Goal: Task Accomplishment & Management: Complete application form

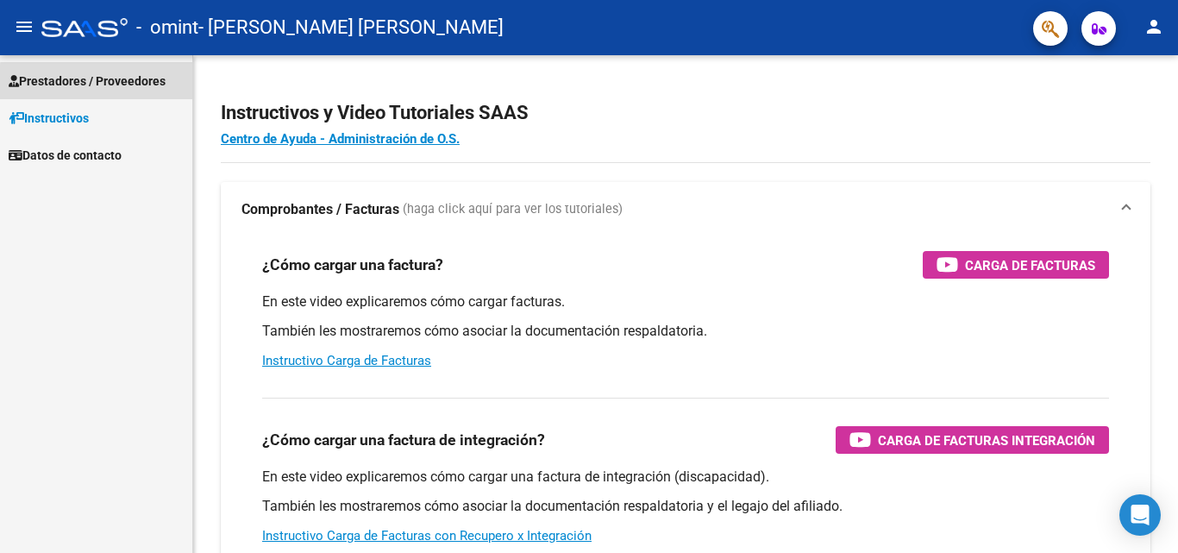
click at [107, 83] on span "Prestadores / Proveedores" at bounding box center [87, 81] width 157 height 19
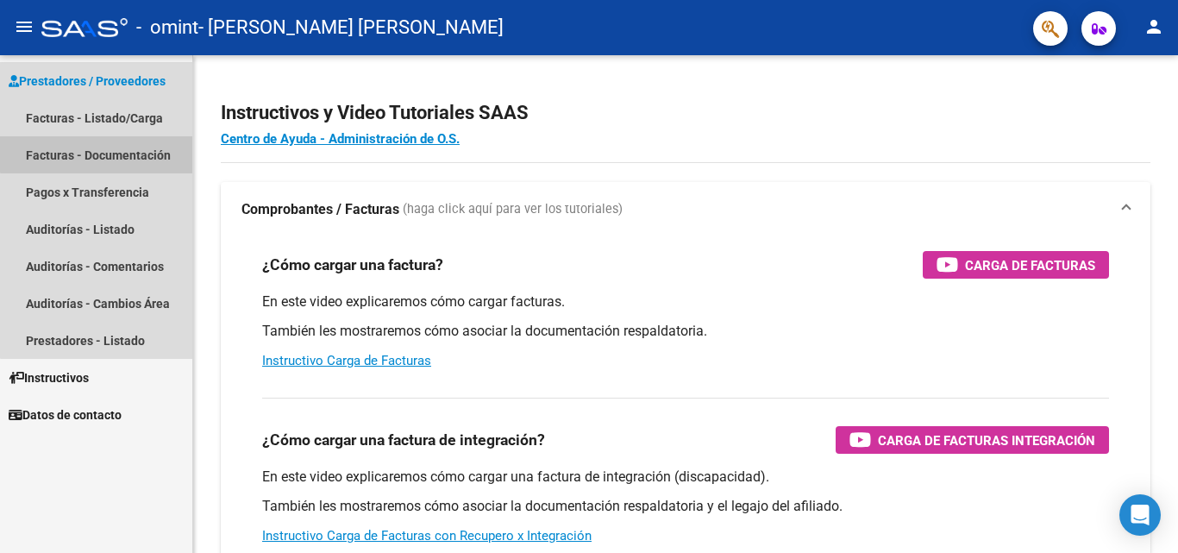
click at [127, 152] on link "Facturas - Documentación" at bounding box center [96, 154] width 192 height 37
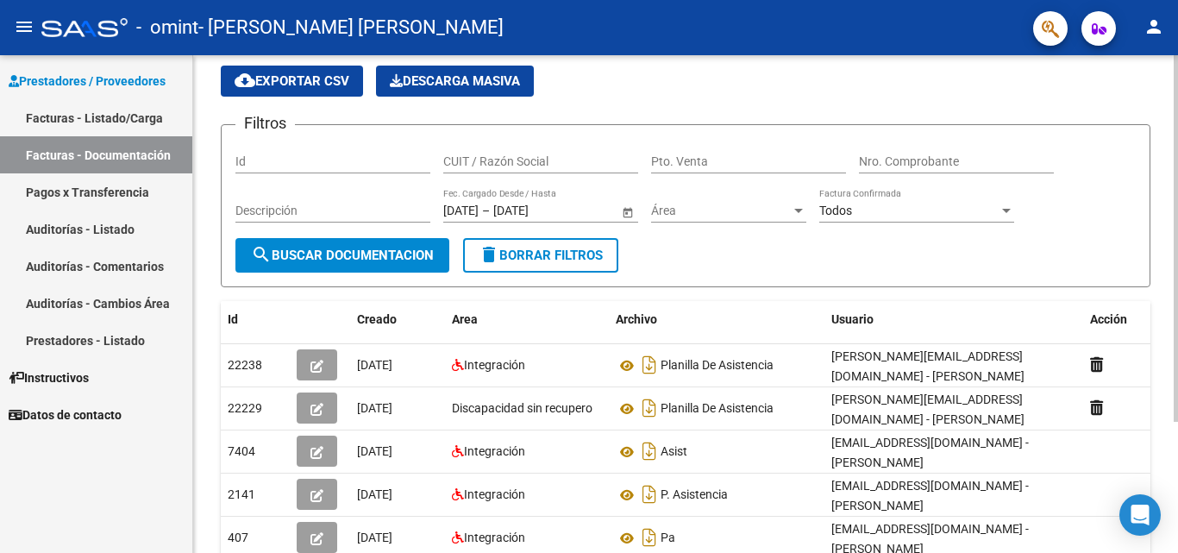
scroll to position [62, 0]
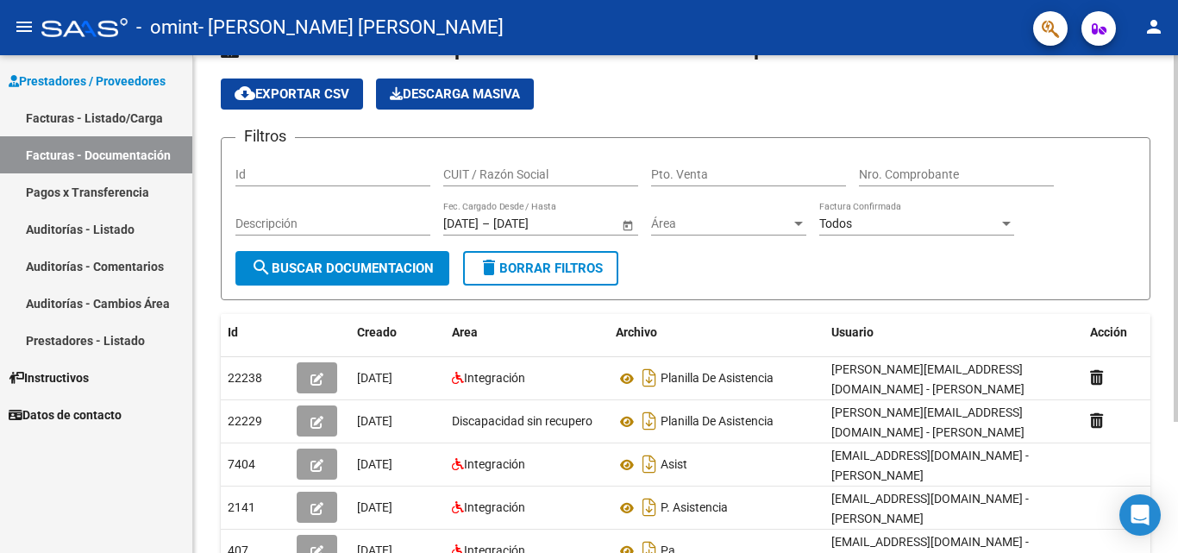
click at [1168, 292] on div "PRESTADORES -> Comprobantes - Documentación Respaldatoria cloud_download Export…" at bounding box center [687, 342] width 989 height 670
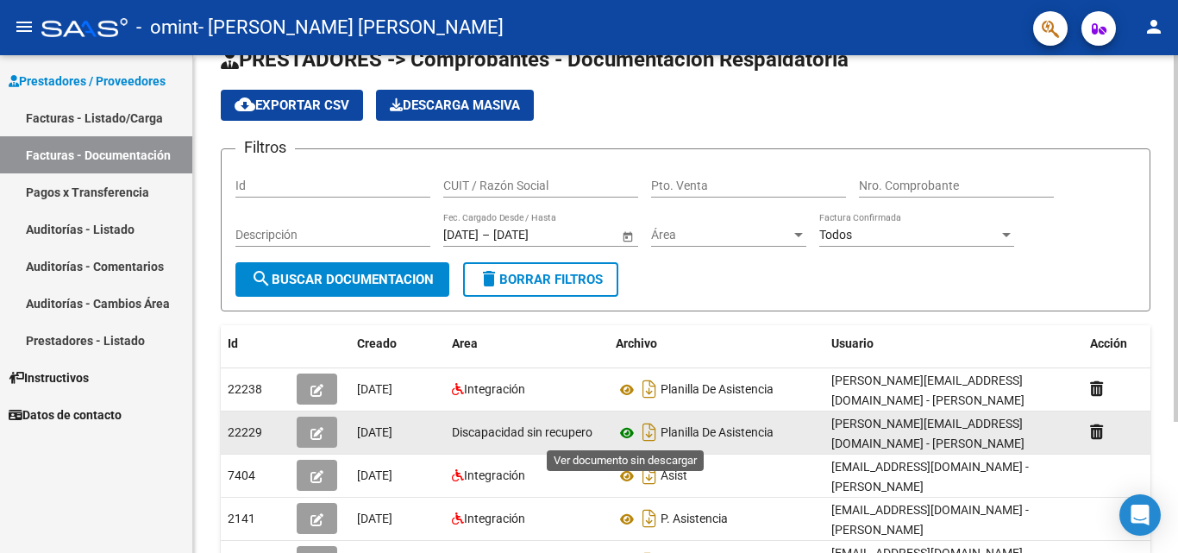
click at [623, 430] on icon at bounding box center [627, 433] width 22 height 21
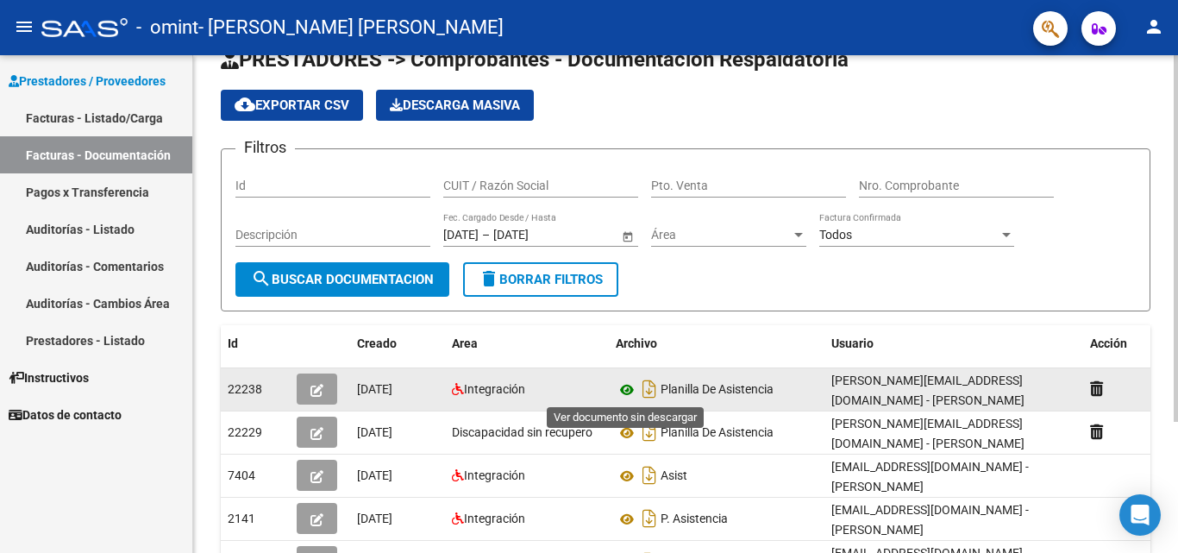
click at [628, 396] on icon at bounding box center [627, 389] width 22 height 21
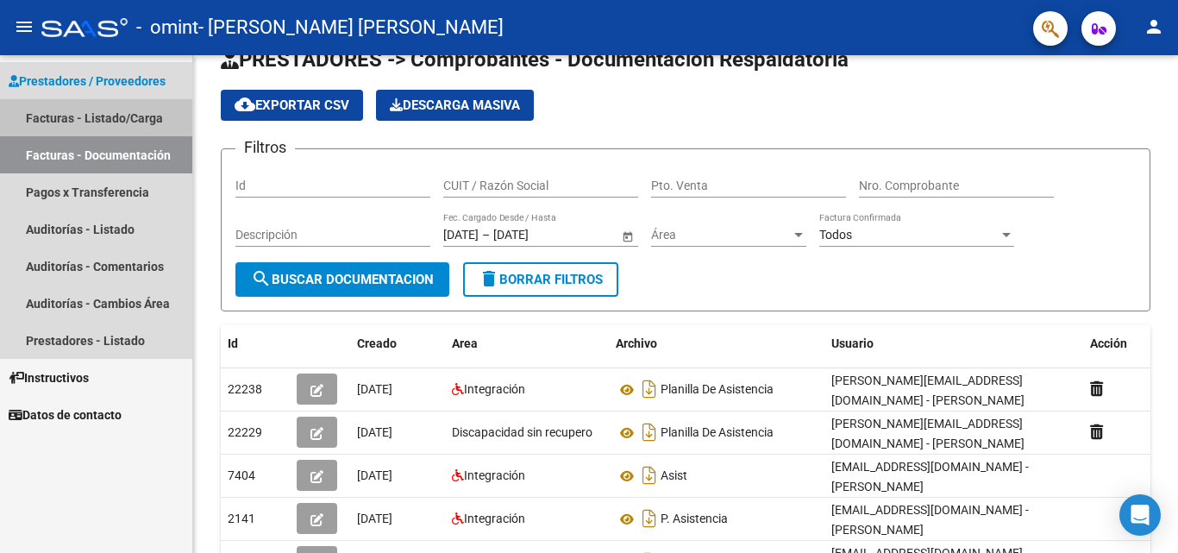
click at [112, 120] on link "Facturas - Listado/Carga" at bounding box center [96, 117] width 192 height 37
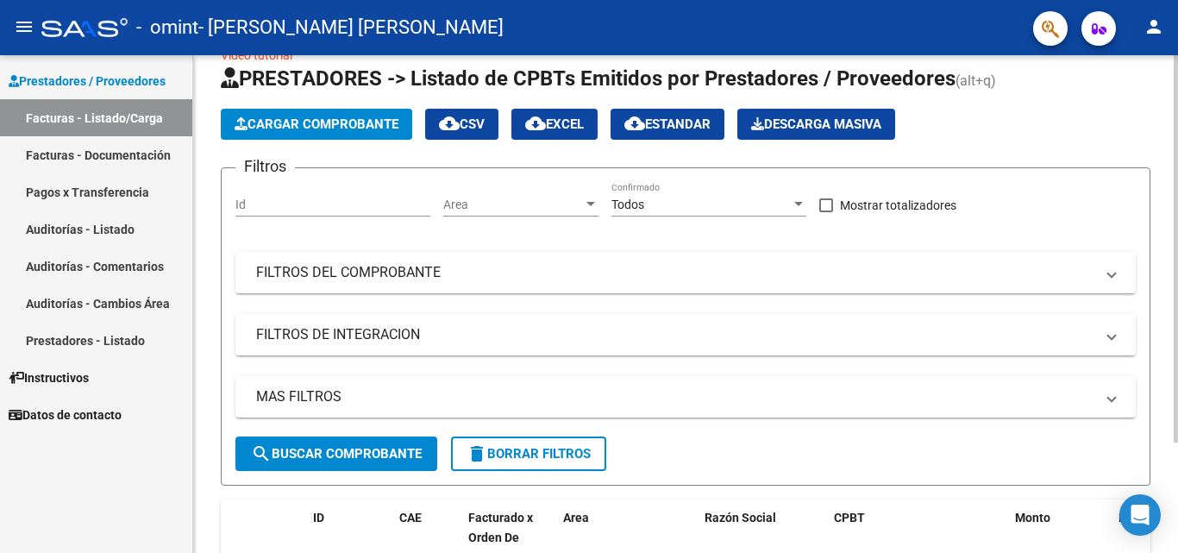
click at [324, 132] on button "Cargar Comprobante" at bounding box center [316, 124] width 191 height 31
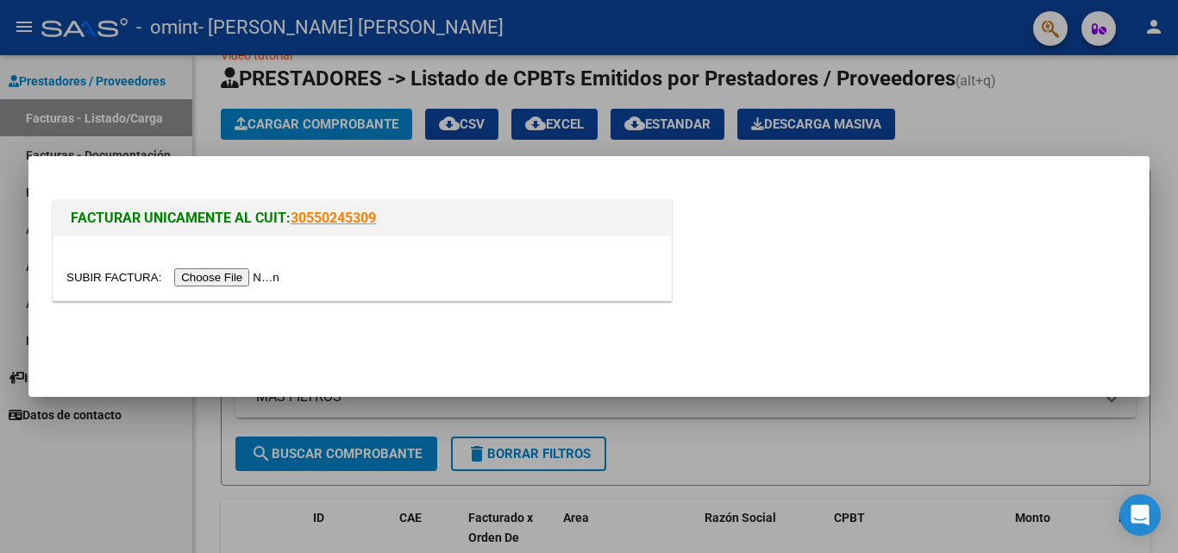
click at [234, 276] on input "file" at bounding box center [175, 277] width 218 height 18
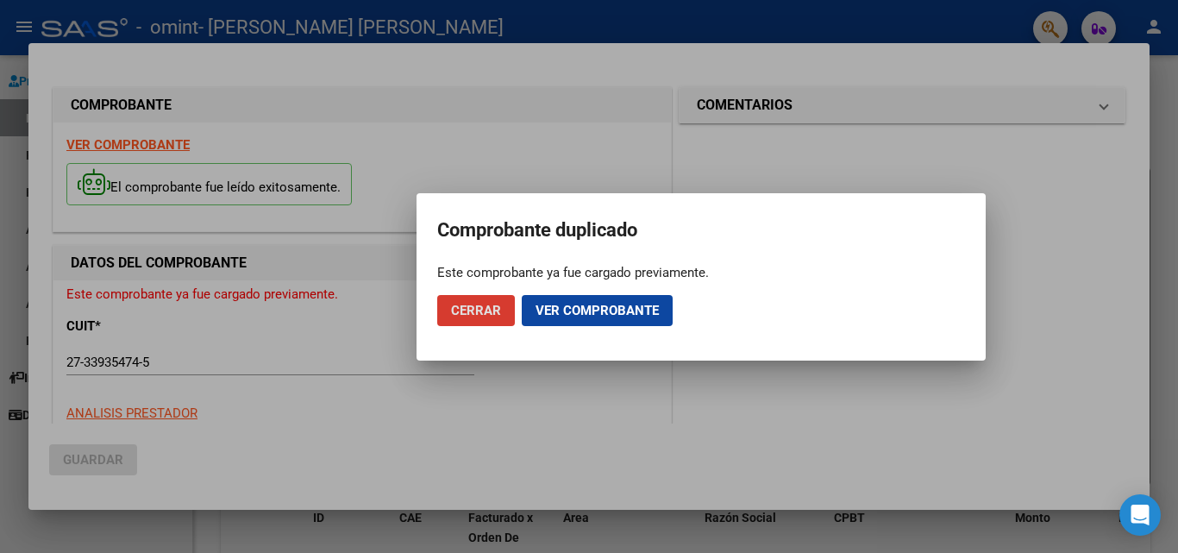
click at [609, 308] on span "Ver comprobante" at bounding box center [597, 311] width 123 height 16
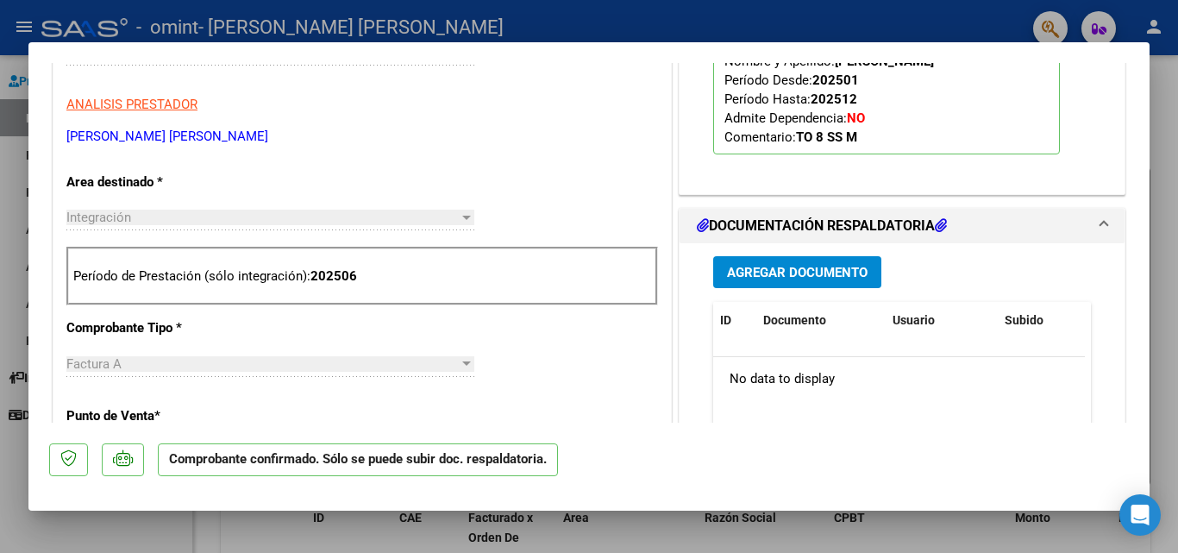
scroll to position [271, 0]
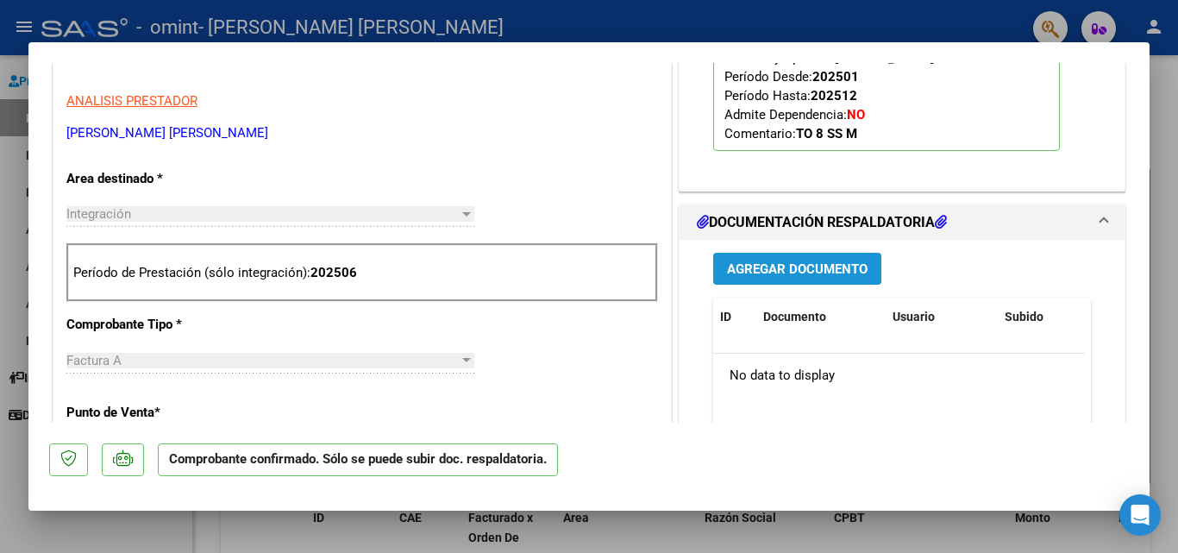
click at [838, 263] on span "Agregar Documento" at bounding box center [797, 269] width 141 height 16
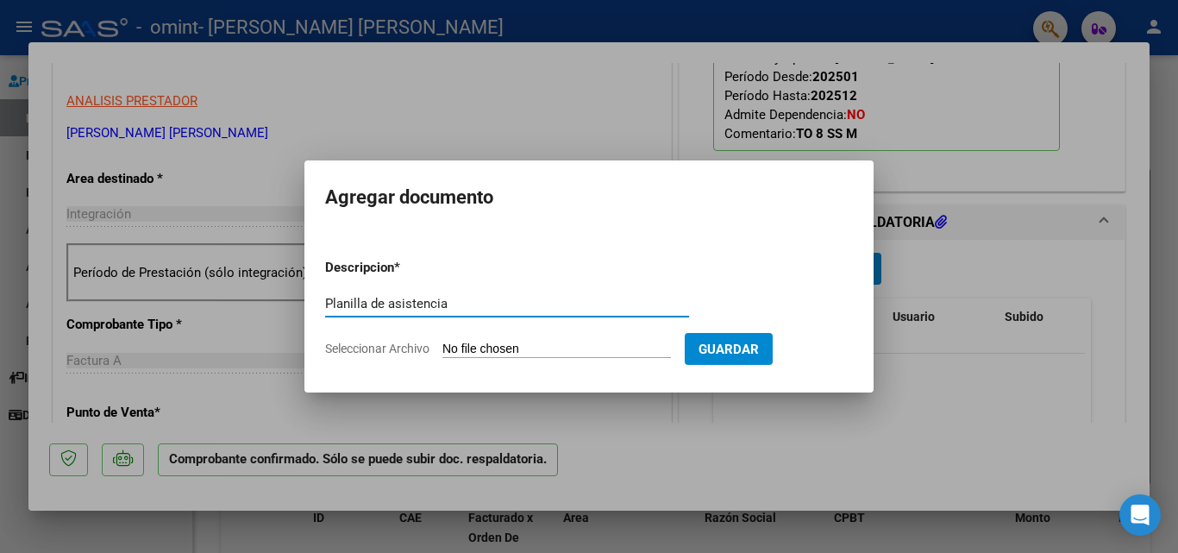
type input "Planilla de asistencia"
click at [567, 340] on form "Descripcion * Planilla de asistencia Escriba aquí una descripcion Seleccionar A…" at bounding box center [589, 308] width 528 height 126
click at [520, 348] on input "Seleccionar Archivo" at bounding box center [556, 349] width 229 height 16
type input "C:\fakepath\Asistencia Junio.pdf"
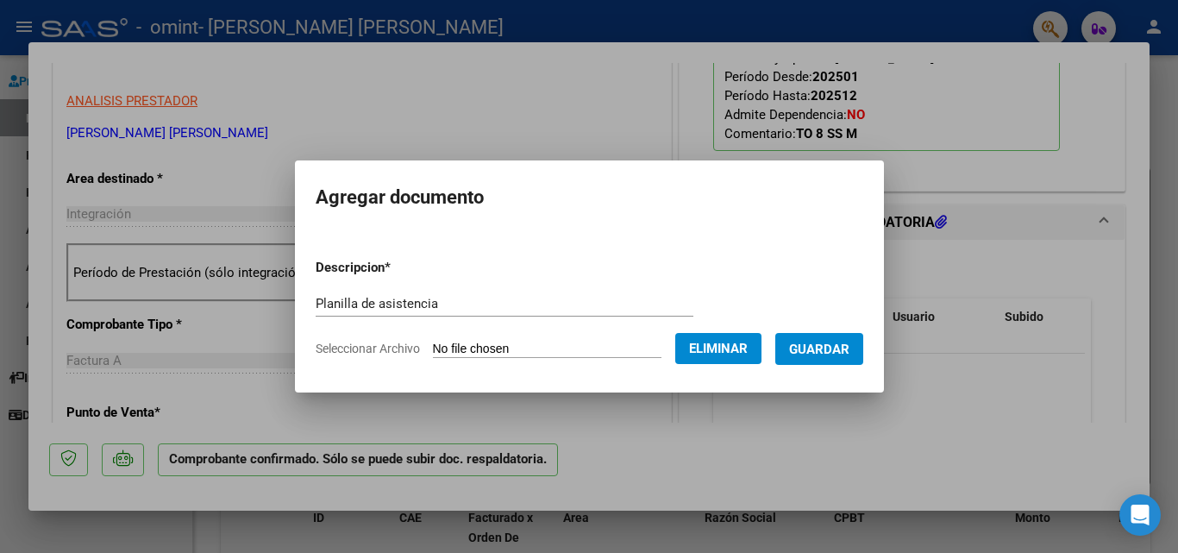
click at [834, 336] on button "Guardar" at bounding box center [819, 349] width 88 height 32
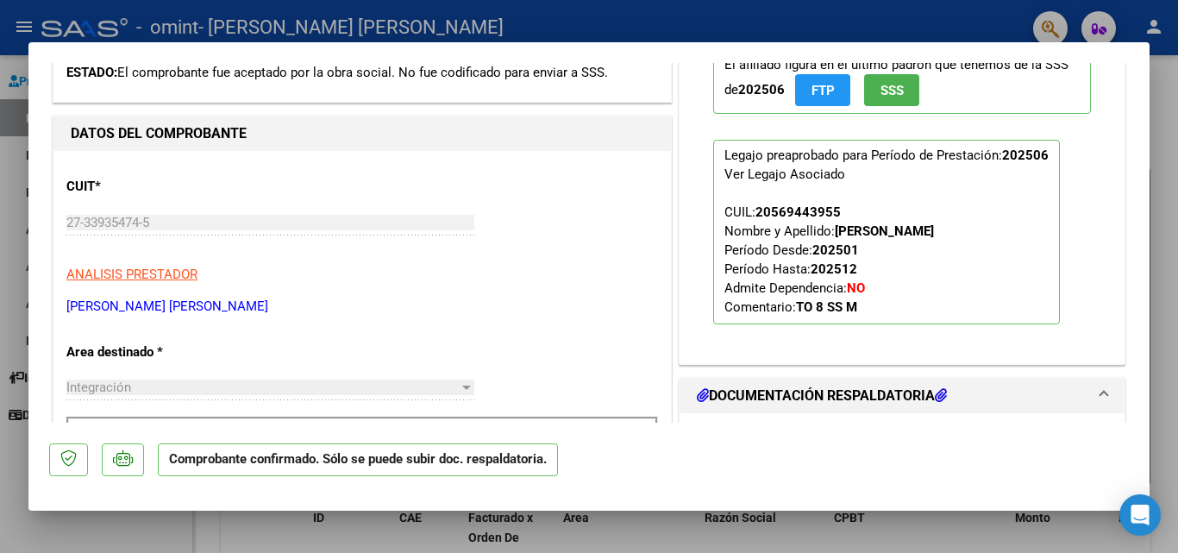
scroll to position [0, 0]
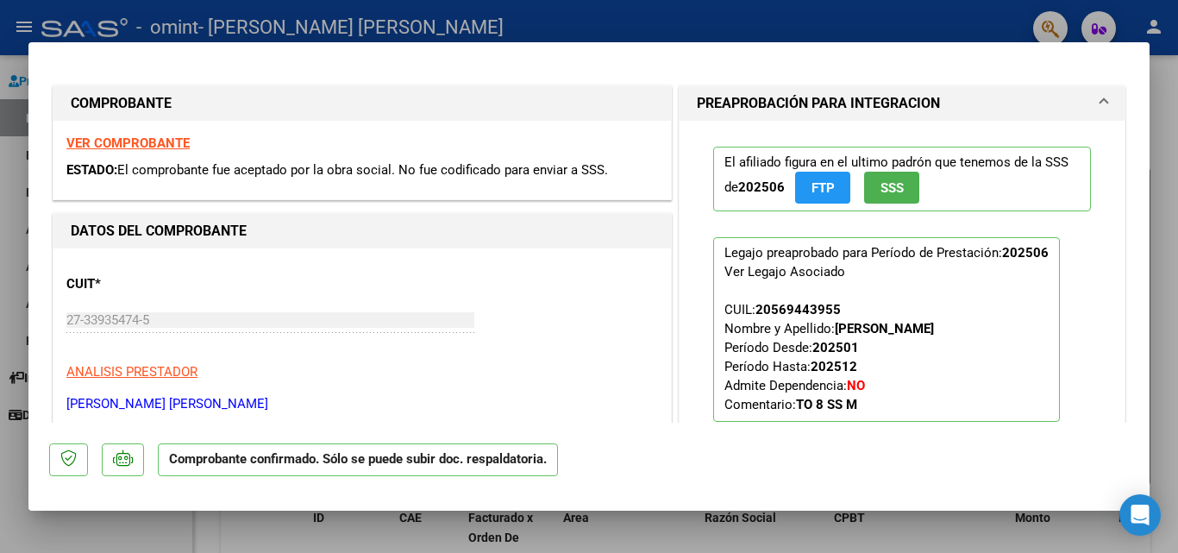
click at [1177, 297] on div at bounding box center [589, 276] width 1178 height 553
type input "$ 0,00"
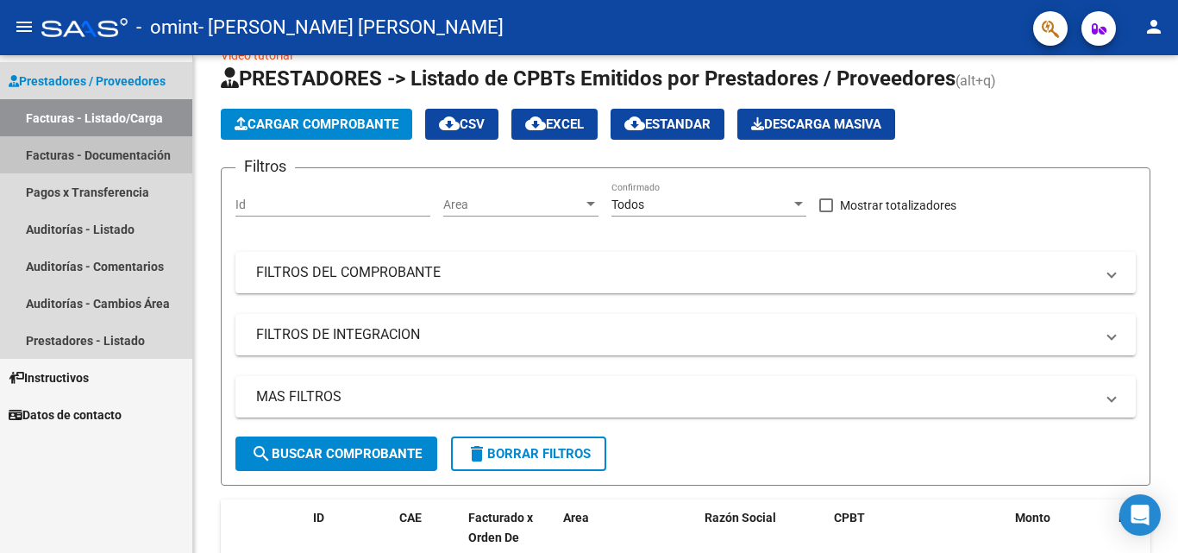
click at [147, 151] on link "Facturas - Documentación" at bounding box center [96, 154] width 192 height 37
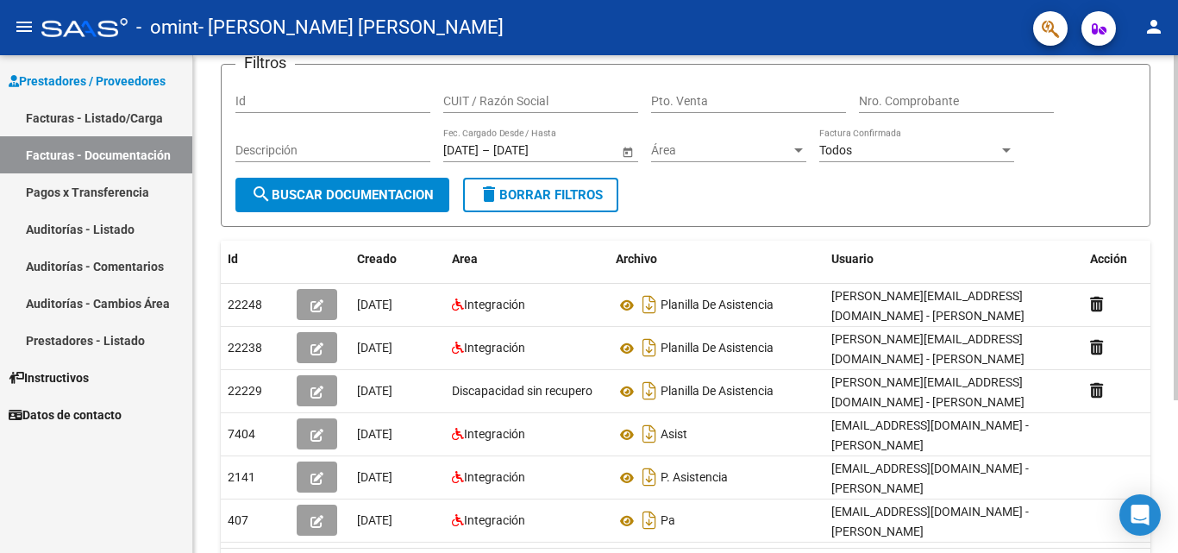
scroll to position [123, 0]
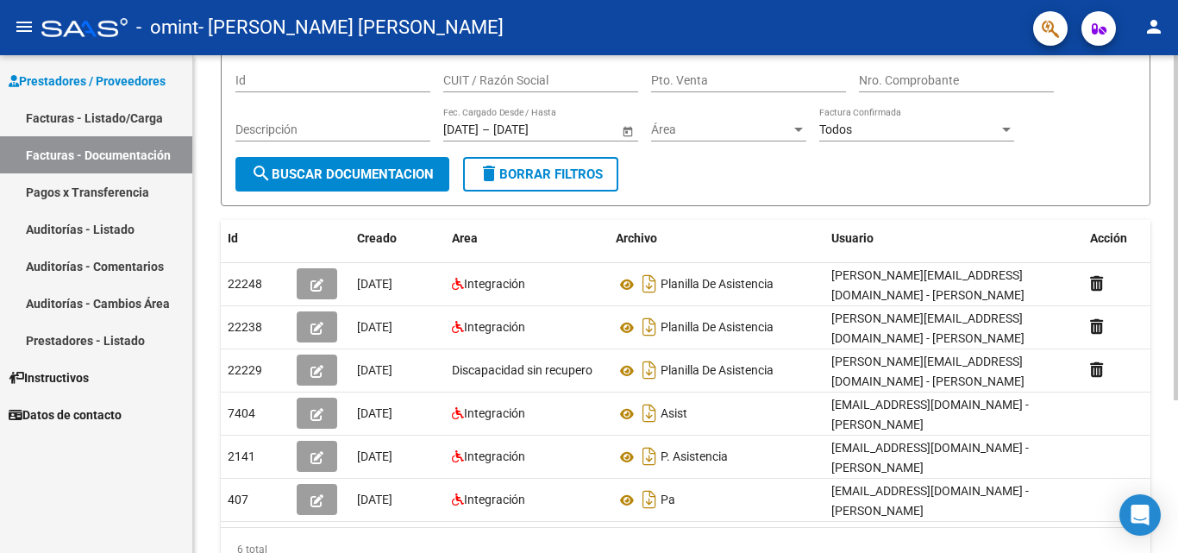
click at [1177, 228] on div at bounding box center [1176, 328] width 4 height 345
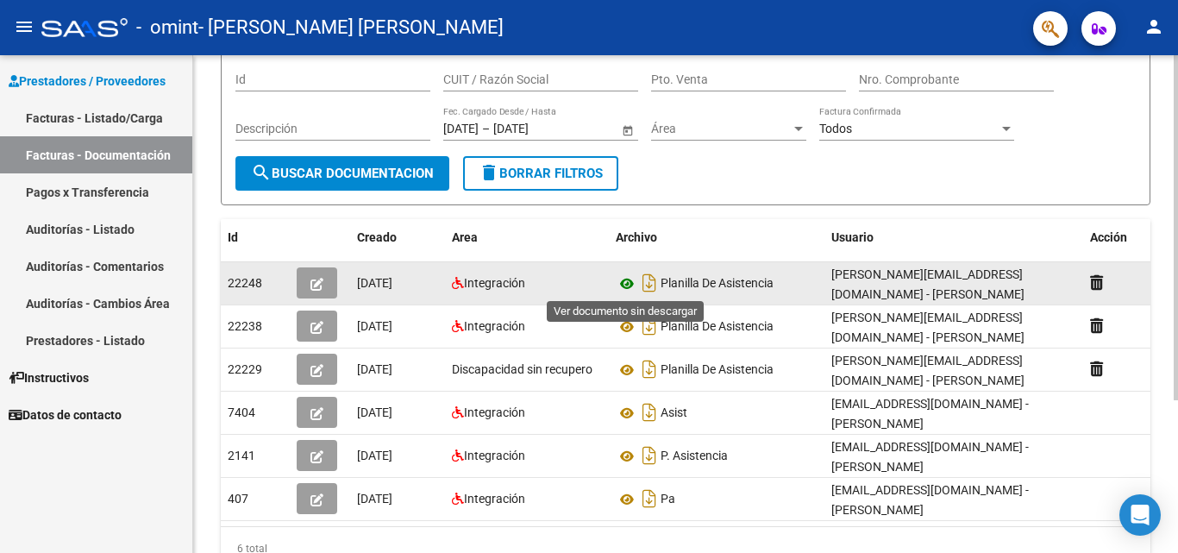
click at [623, 282] on icon at bounding box center [627, 283] width 22 height 21
